Goal: Register for event/course: Register for event/course

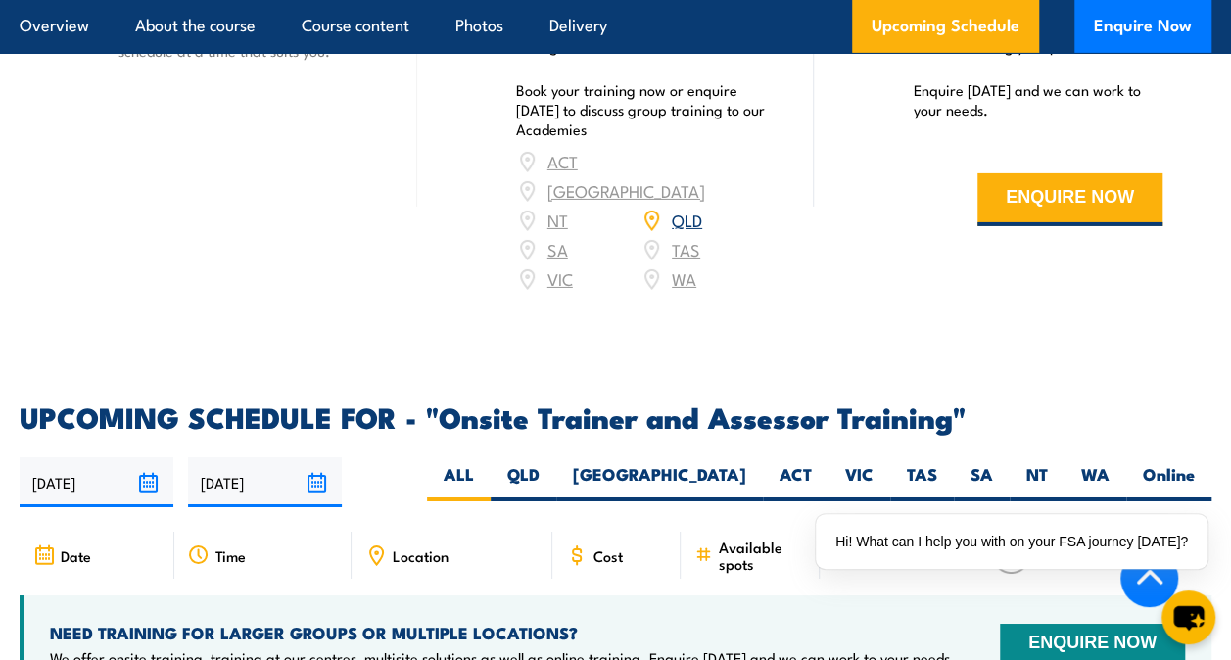
scroll to position [3231, 0]
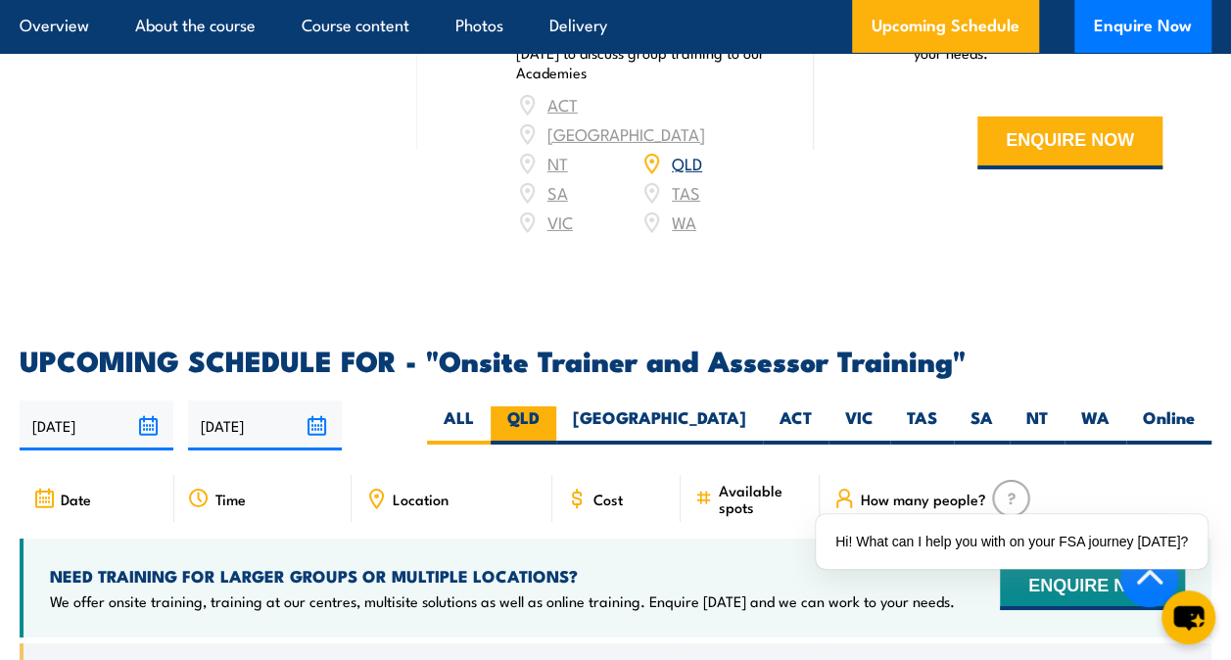
click at [556, 406] on label "QLD" at bounding box center [524, 425] width 66 height 38
click at [552, 406] on input "QLD" at bounding box center [546, 412] width 13 height 13
radio input "true"
